Goal: Find specific page/section: Find specific page/section

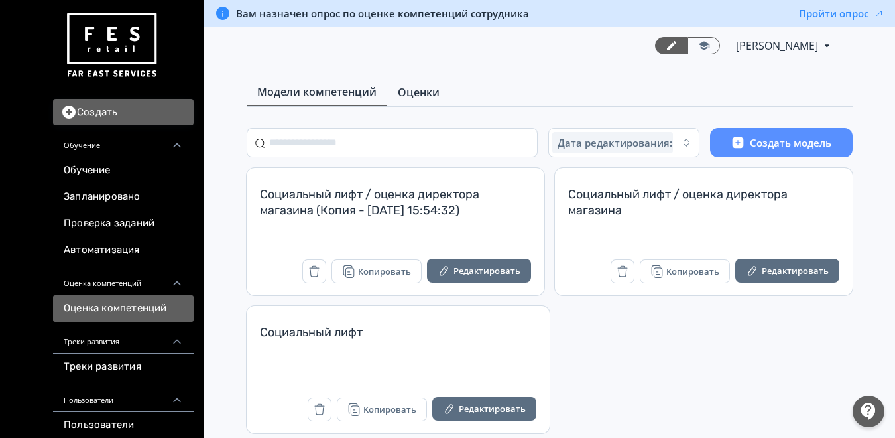
click at [416, 99] on span "Оценки" at bounding box center [419, 92] width 42 height 16
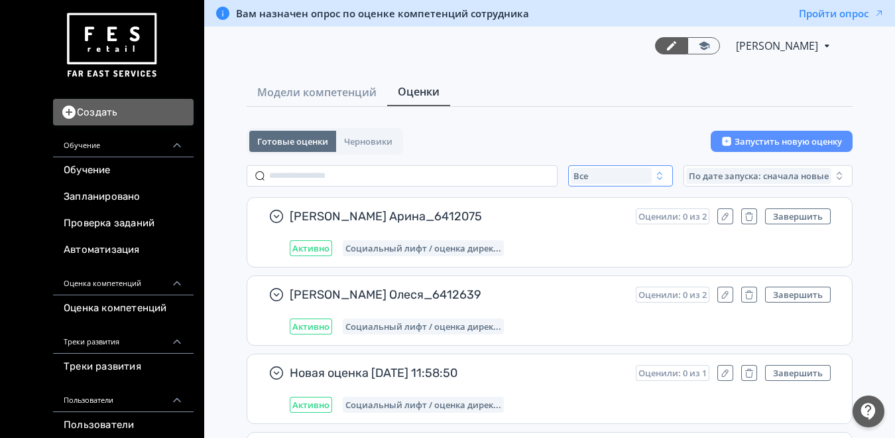
click at [583, 170] on span "Все" at bounding box center [580, 175] width 15 height 11
click at [577, 221] on div "Активные" at bounding box center [700, 230] width 249 height 24
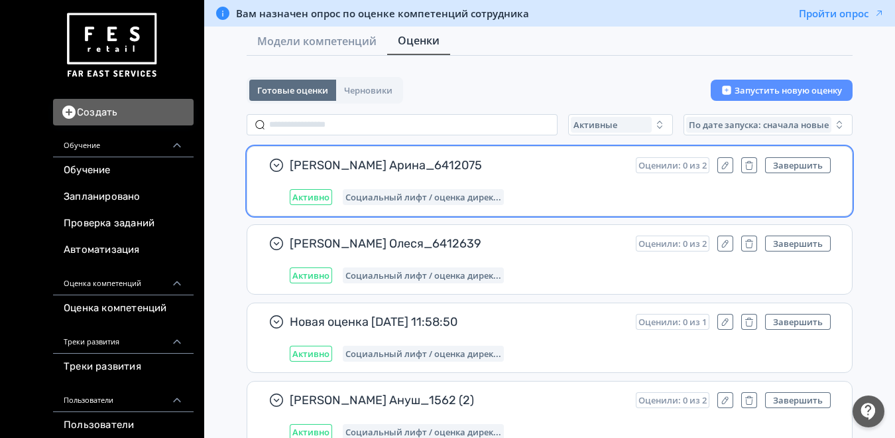
scroll to position [133, 0]
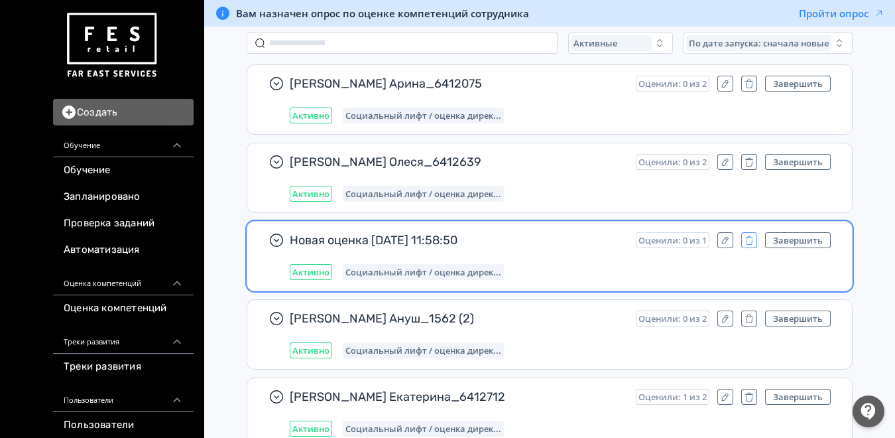
click at [748, 239] on icon "button" at bounding box center [749, 240] width 11 height 11
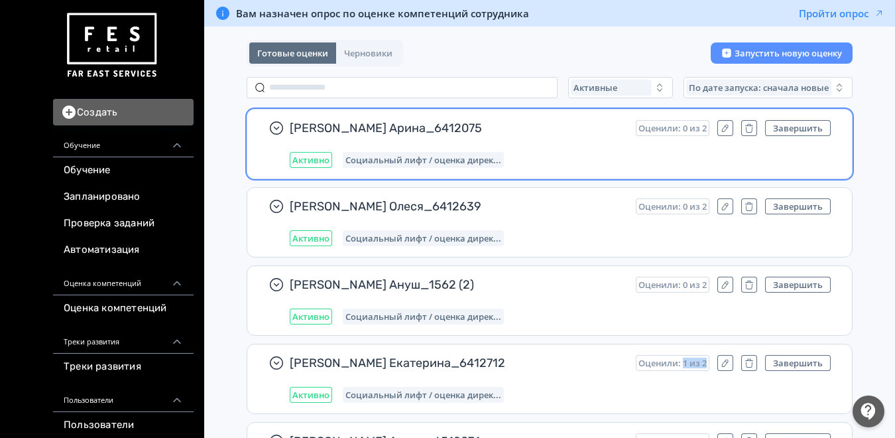
scroll to position [0, 0]
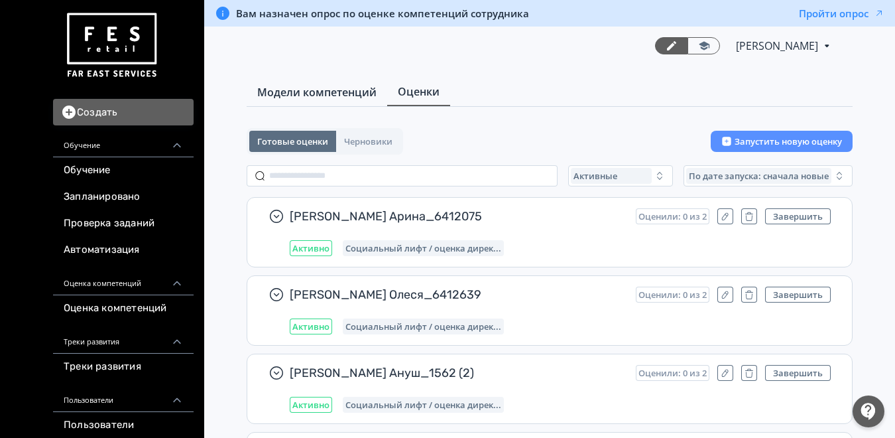
click at [341, 85] on span "Модели компетенций" at bounding box center [316, 92] width 119 height 16
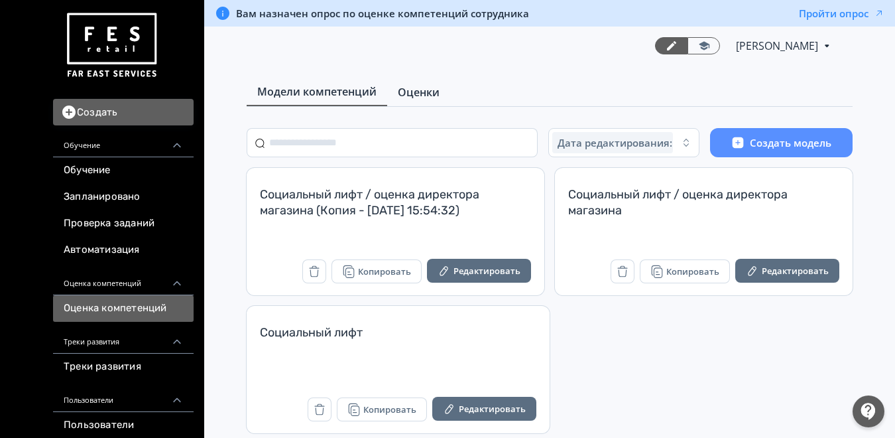
click at [436, 97] on span "Оценки" at bounding box center [419, 92] width 42 height 16
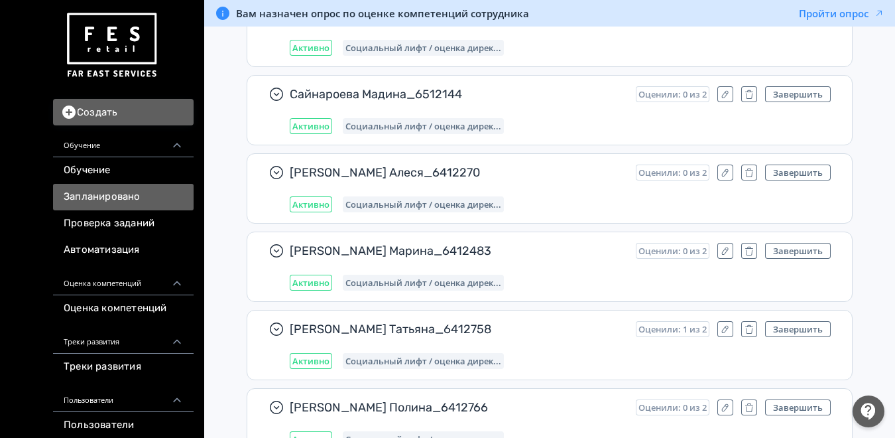
scroll to position [242, 0]
